Goal: Task Accomplishment & Management: Complete application form

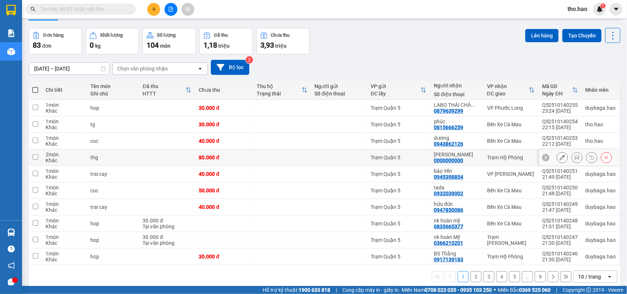
scroll to position [34, 0]
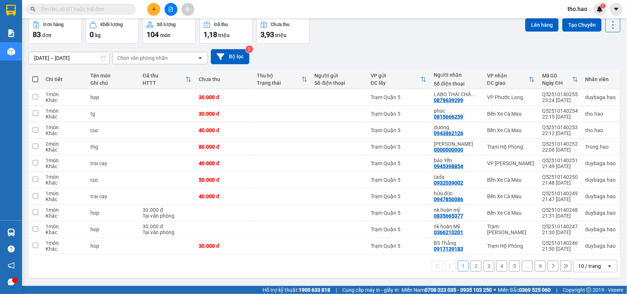
click at [586, 263] on div "10 / trang" at bounding box center [589, 266] width 23 height 7
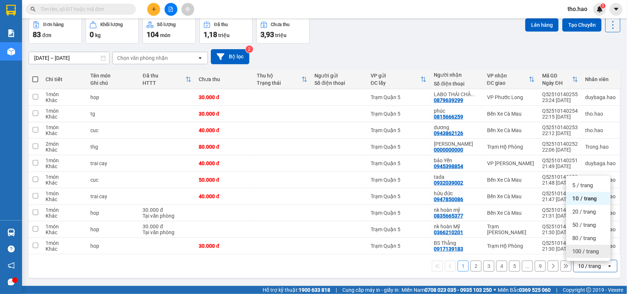
click at [580, 257] on div "100 / trang" at bounding box center [588, 251] width 44 height 13
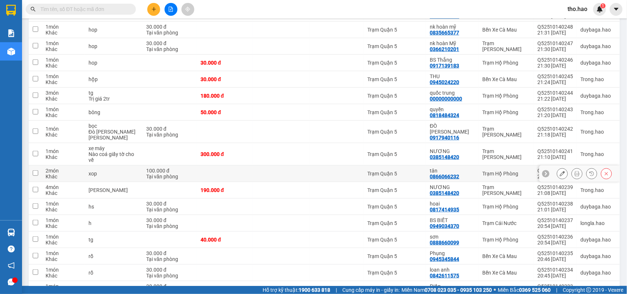
scroll to position [217, 0]
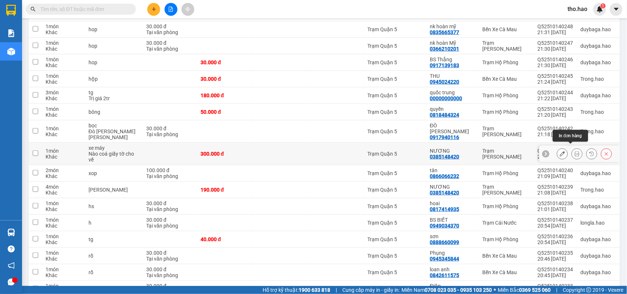
click at [574, 151] on icon at bounding box center [576, 153] width 5 height 5
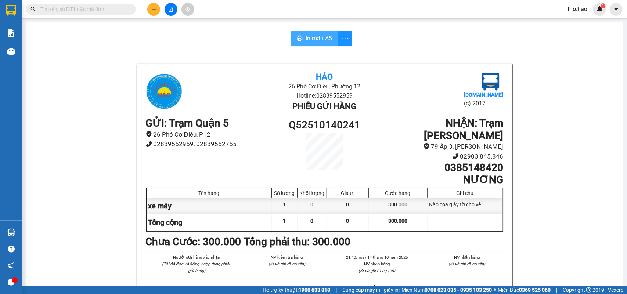
click at [299, 36] on icon "printer" at bounding box center [300, 38] width 6 height 6
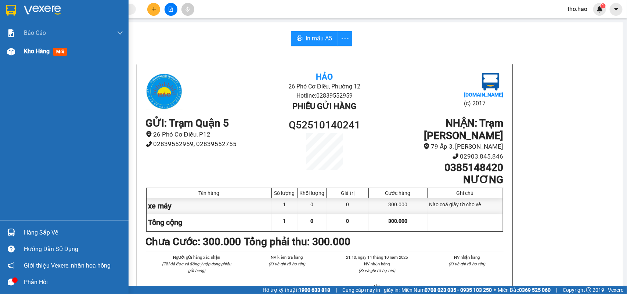
click at [15, 51] on div at bounding box center [11, 51] width 13 height 13
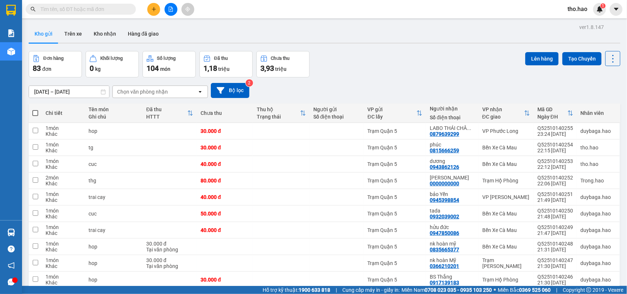
click at [36, 110] on span at bounding box center [35, 113] width 6 height 6
click at [35, 109] on input "checkbox" at bounding box center [35, 109] width 0 height 0
checkbox input "true"
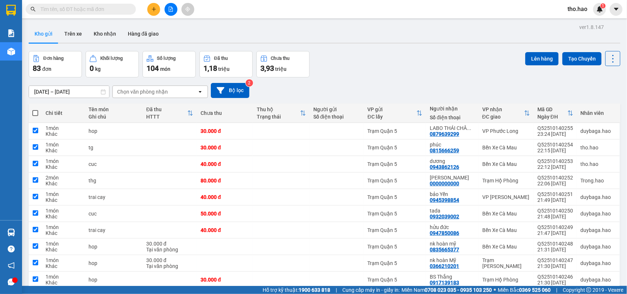
checkbox input "true"
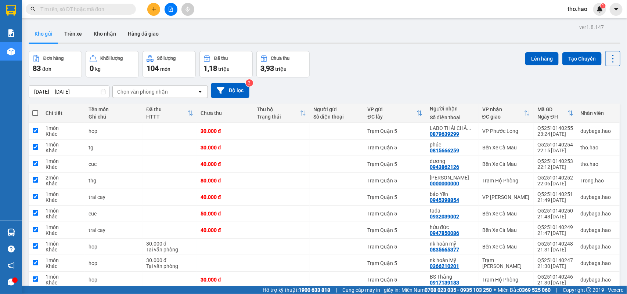
checkbox input "true"
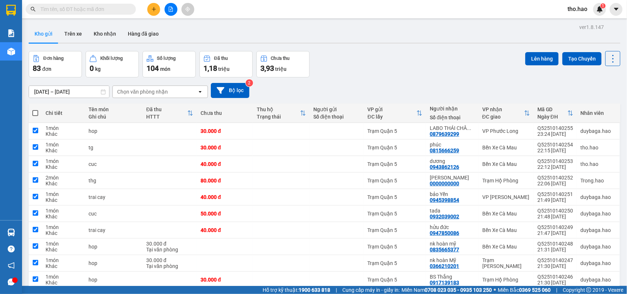
checkbox input "true"
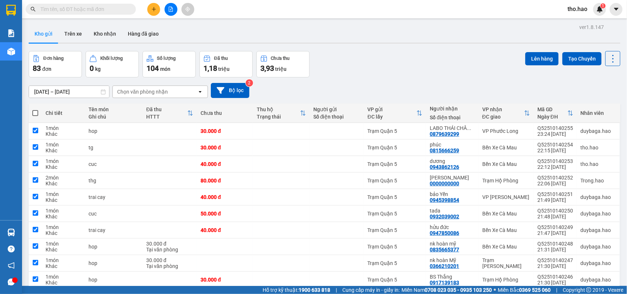
checkbox input "true"
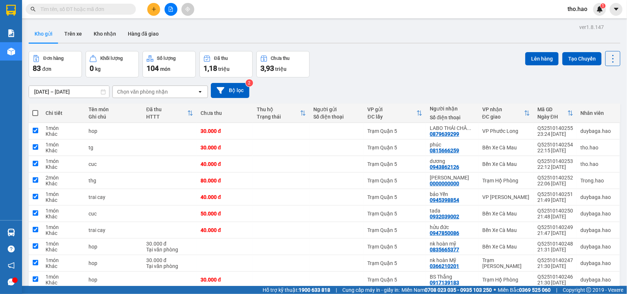
checkbox input "true"
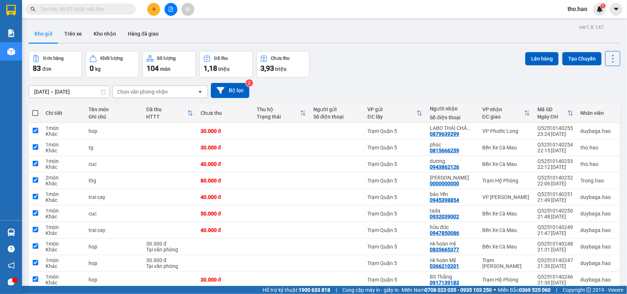
checkbox input "true"
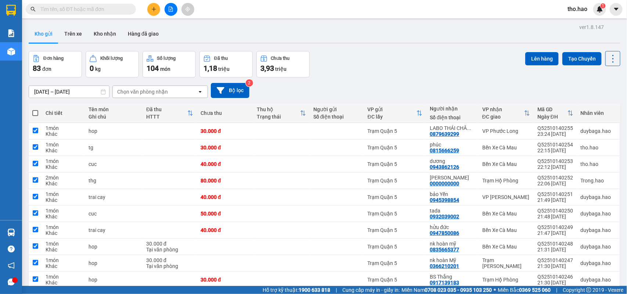
checkbox input "true"
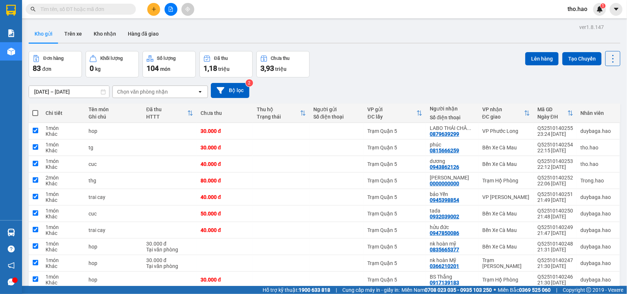
checkbox input "true"
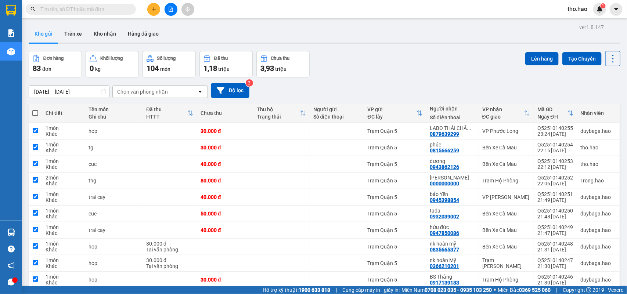
checkbox input "true"
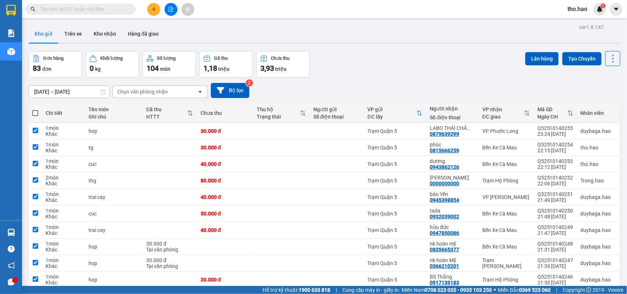
checkbox input "true"
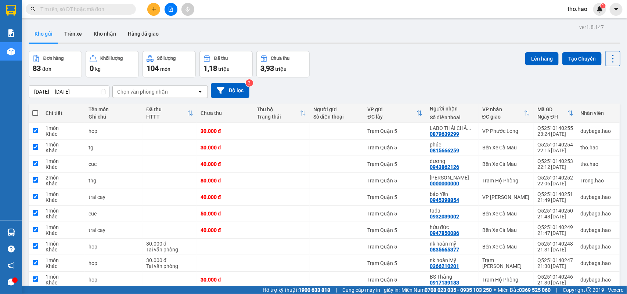
checkbox input "true"
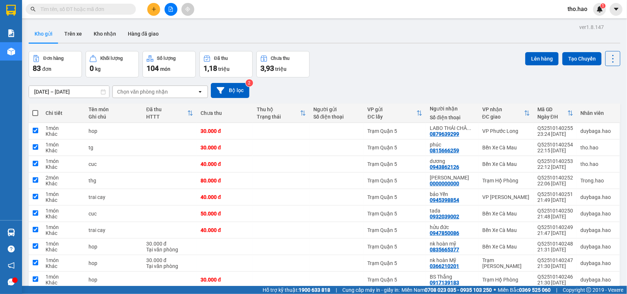
checkbox input "true"
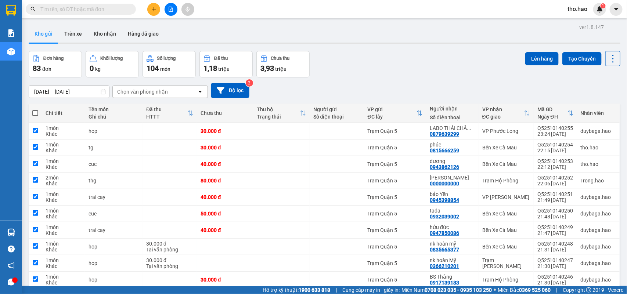
checkbox input "true"
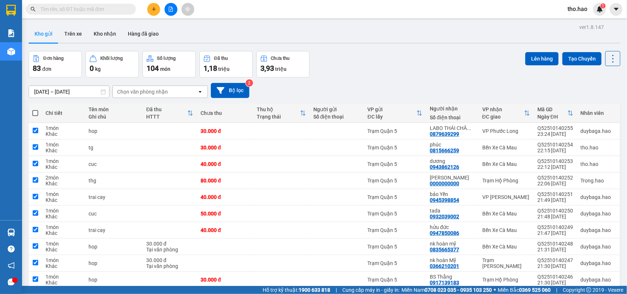
checkbox input "true"
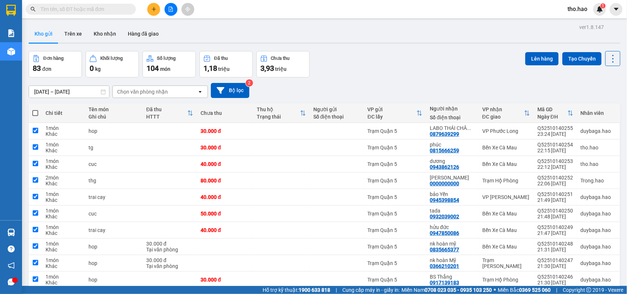
checkbox input "true"
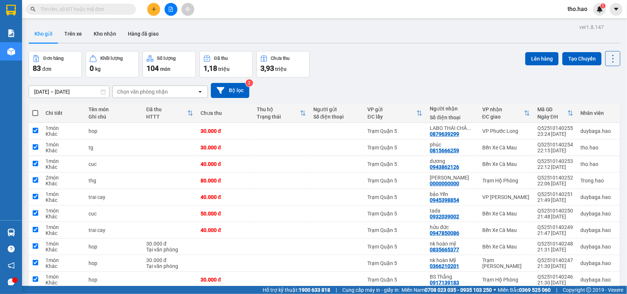
checkbox input "true"
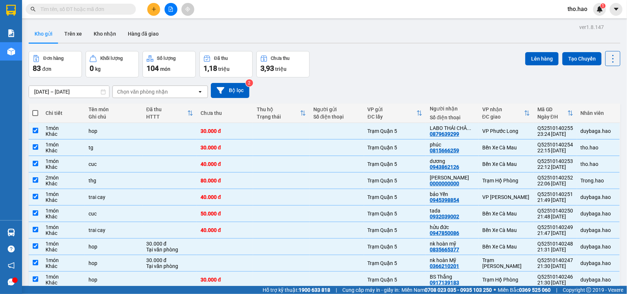
click at [535, 56] on button "Lên hàng" at bounding box center [541, 58] width 33 height 13
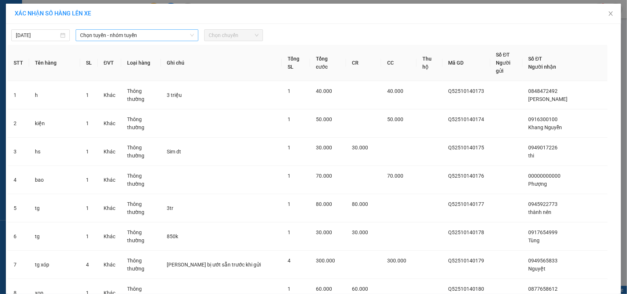
click at [118, 31] on span "Chọn tuyến - nhóm tuyến" at bounding box center [137, 35] width 114 height 11
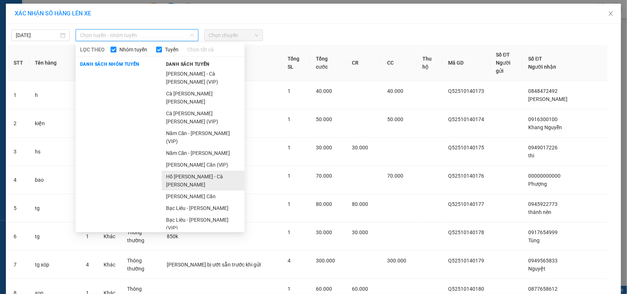
click at [210, 171] on li "Hồ [PERSON_NAME] - Cà [PERSON_NAME]" at bounding box center [203, 181] width 83 height 20
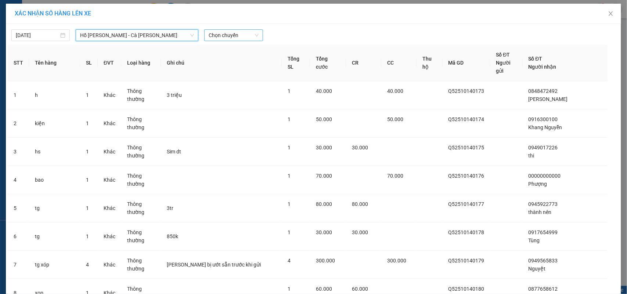
click at [246, 32] on span "Chọn chuyến" at bounding box center [234, 35] width 50 height 11
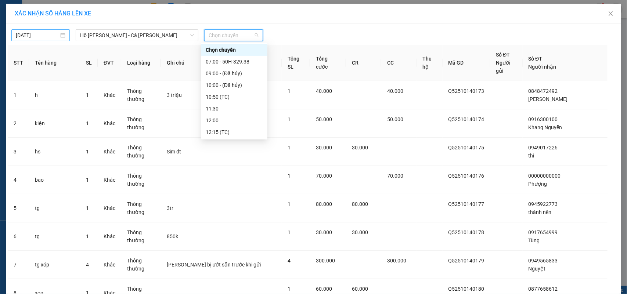
click at [38, 36] on input "[DATE]" at bounding box center [37, 35] width 43 height 8
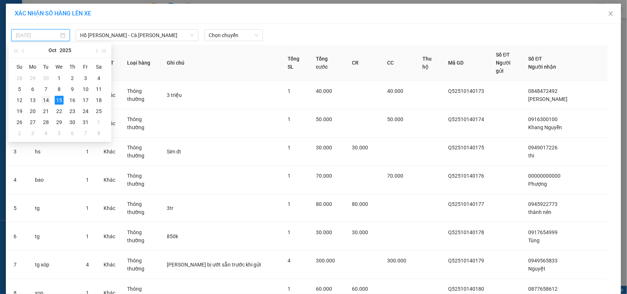
click at [46, 100] on div "14" at bounding box center [45, 100] width 9 height 9
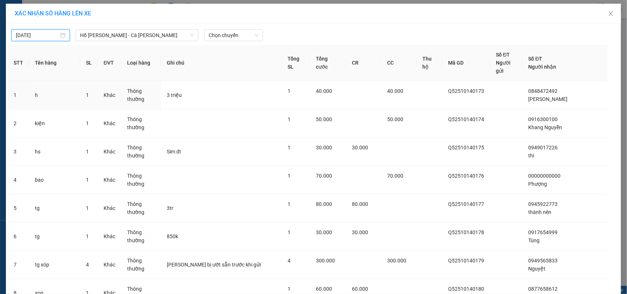
type input "[DATE]"
click at [214, 38] on span "Chọn chuyến" at bounding box center [234, 35] width 50 height 11
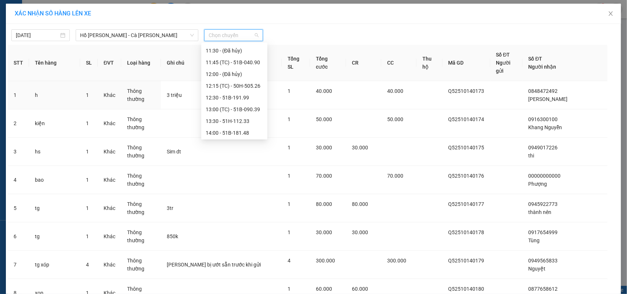
scroll to position [199, 0]
click at [247, 135] on div "23:45 (TC) - 51B-057.26" at bounding box center [234, 133] width 57 height 8
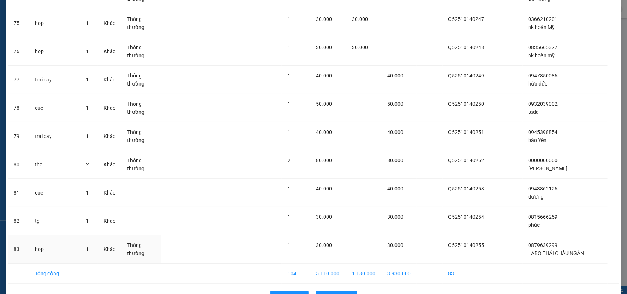
scroll to position [2191, 0]
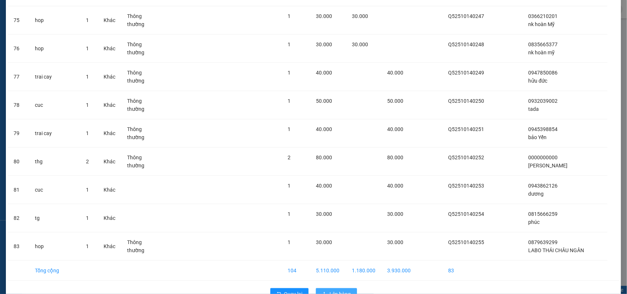
click at [340, 290] on span "Lên hàng" at bounding box center [340, 294] width 21 height 8
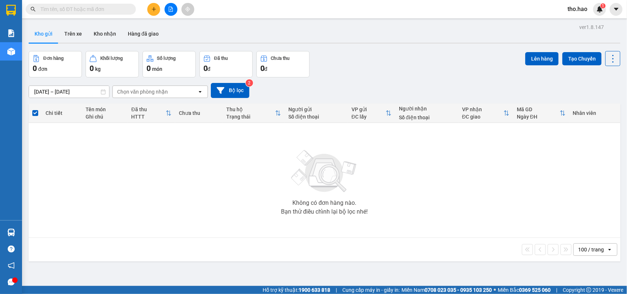
click at [145, 8] on div at bounding box center [170, 9] width 55 height 13
click at [149, 8] on button at bounding box center [153, 9] width 13 height 13
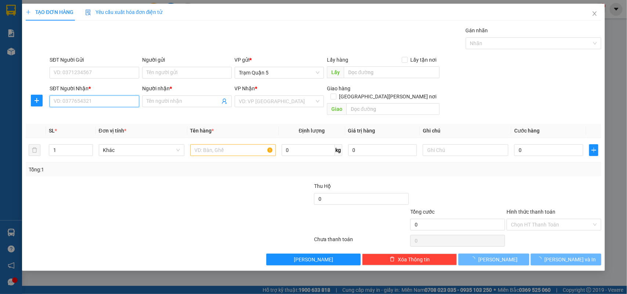
click at [87, 106] on input "SĐT Người Nhận *" at bounding box center [95, 101] width 90 height 12
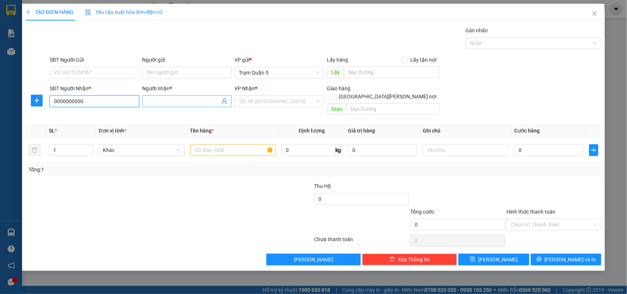
type input "0000000000"
click at [186, 102] on input "Người nhận *" at bounding box center [183, 101] width 73 height 8
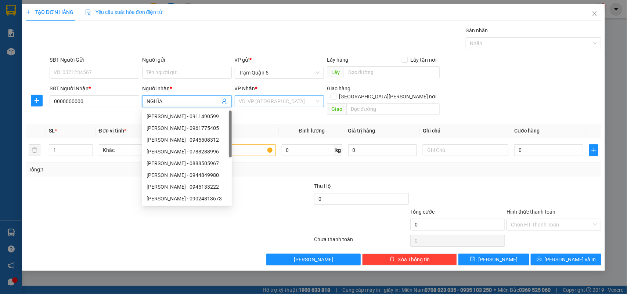
type input "NGHĨA"
click at [265, 98] on input "search" at bounding box center [277, 101] width 76 height 11
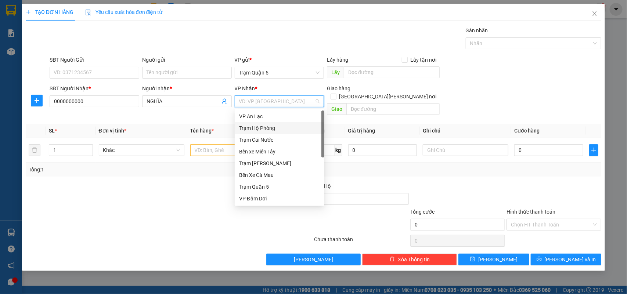
click at [274, 124] on div "Trạm Hộ Phòng" at bounding box center [279, 128] width 81 height 8
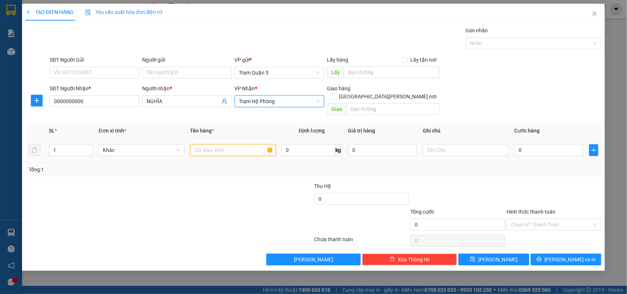
click at [225, 144] on input "text" at bounding box center [233, 150] width 86 height 12
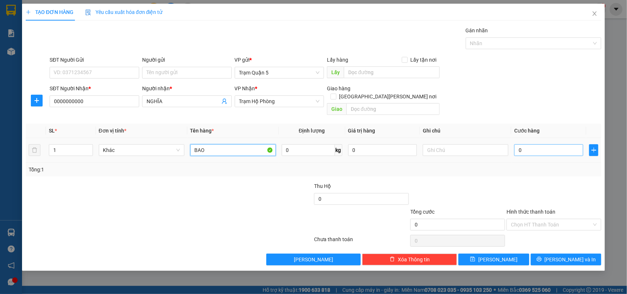
type input "BAO"
click at [544, 147] on input "0" at bounding box center [548, 150] width 69 height 12
type input "004"
type input "4"
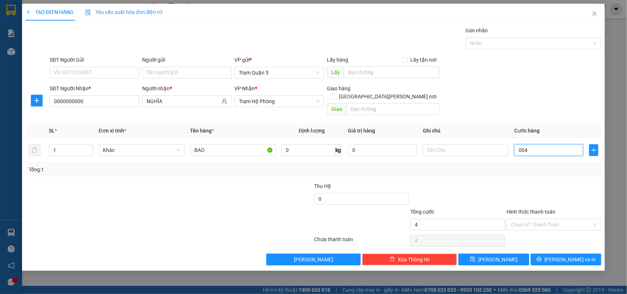
type input "0.040"
type input "40"
type input "00.400"
type input "400"
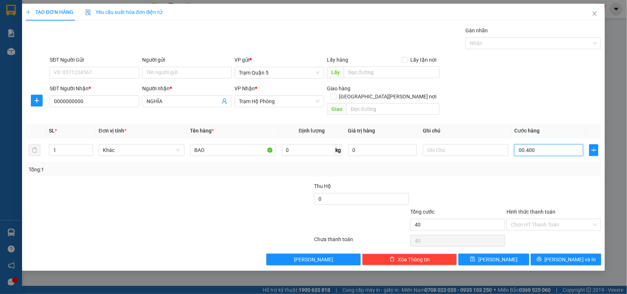
type input "400"
click at [551, 254] on button "[PERSON_NAME] và In" at bounding box center [566, 260] width 71 height 12
type input "400.000"
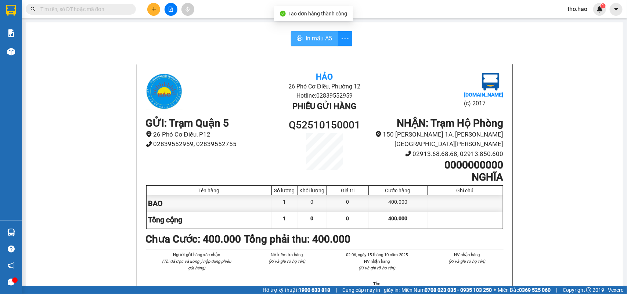
click at [321, 37] on span "In mẫu A5" at bounding box center [319, 38] width 26 height 9
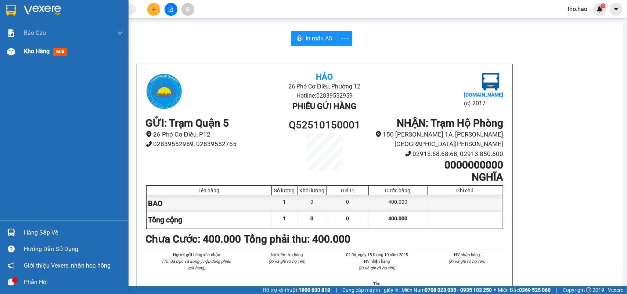
click at [15, 58] on div "Kho hàng mới" at bounding box center [64, 51] width 129 height 18
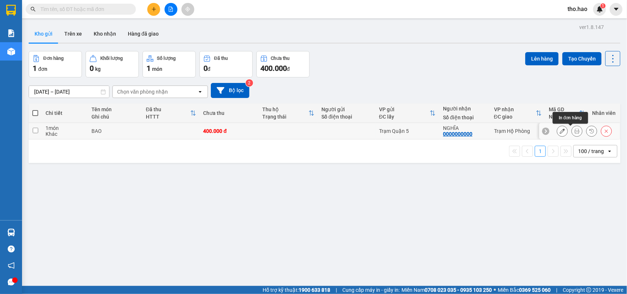
drag, startPoint x: 570, startPoint y: 131, endPoint x: 573, endPoint y: 129, distance: 4.1
click at [573, 129] on button at bounding box center [577, 131] width 10 height 13
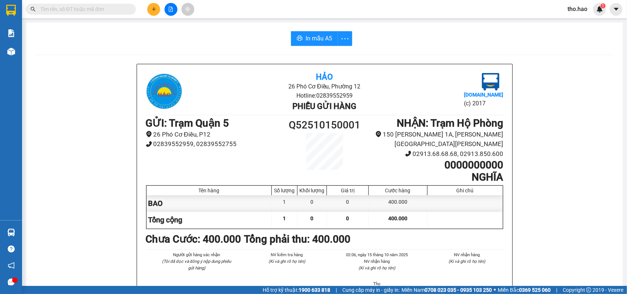
click at [311, 35] on span "In mẫu A5" at bounding box center [319, 38] width 26 height 9
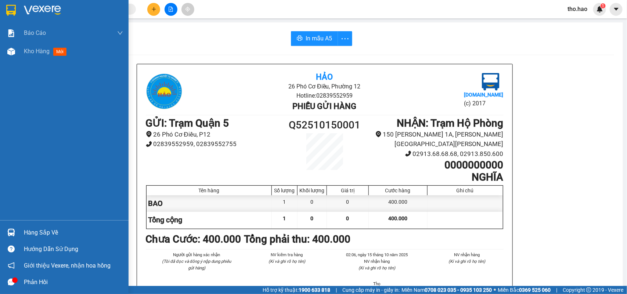
click at [27, 228] on div "Hàng sắp về" at bounding box center [73, 232] width 99 height 11
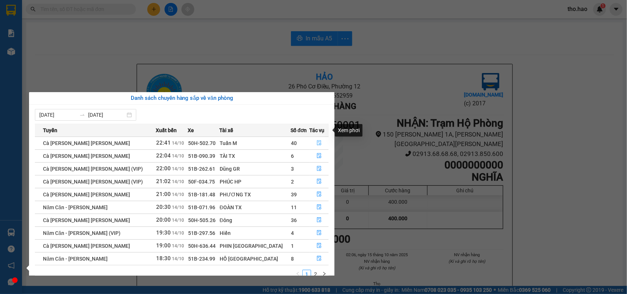
click at [312, 137] on button "button" at bounding box center [319, 143] width 19 height 12
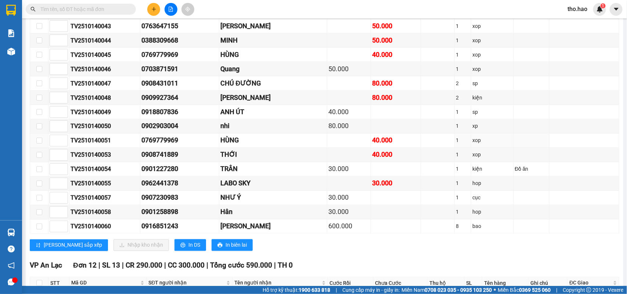
scroll to position [551, 0]
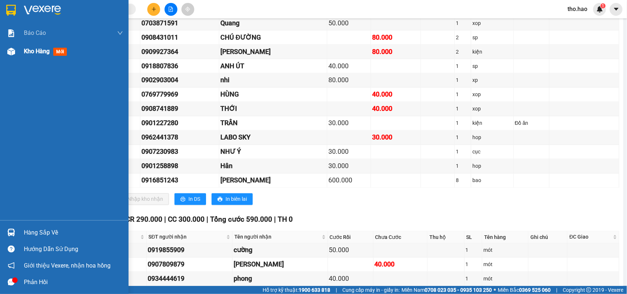
click at [6, 56] on div at bounding box center [11, 51] width 13 height 13
